Goal: Find specific page/section: Find specific page/section

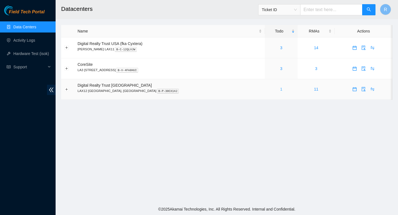
click at [280, 88] on link "1" at bounding box center [281, 89] width 2 height 4
